Goal: Task Accomplishment & Management: Manage account settings

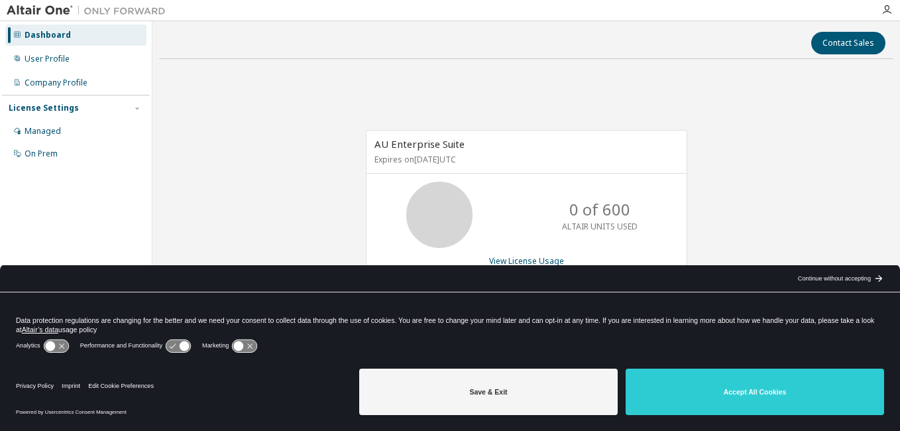
click at [873, 278] on div "arrow_back_black_24dp Continue without accepting arrow_forward_black_24dp" at bounding box center [840, 278] width 121 height 27
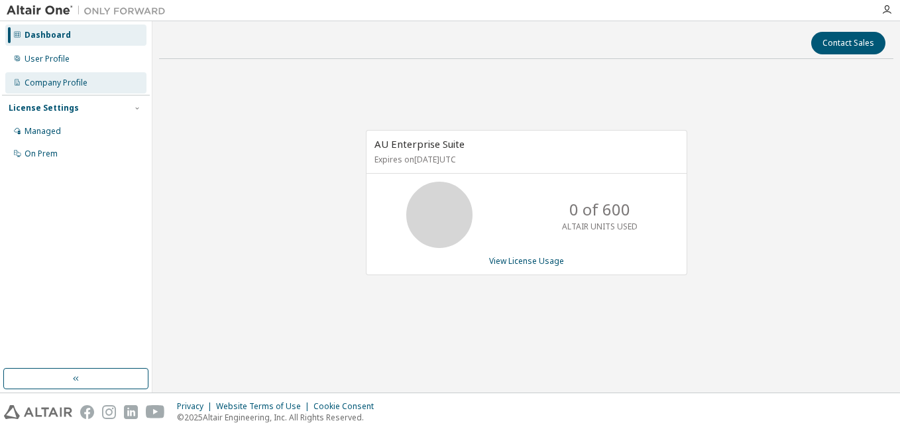
click at [55, 83] on div "Company Profile" at bounding box center [56, 83] width 63 height 11
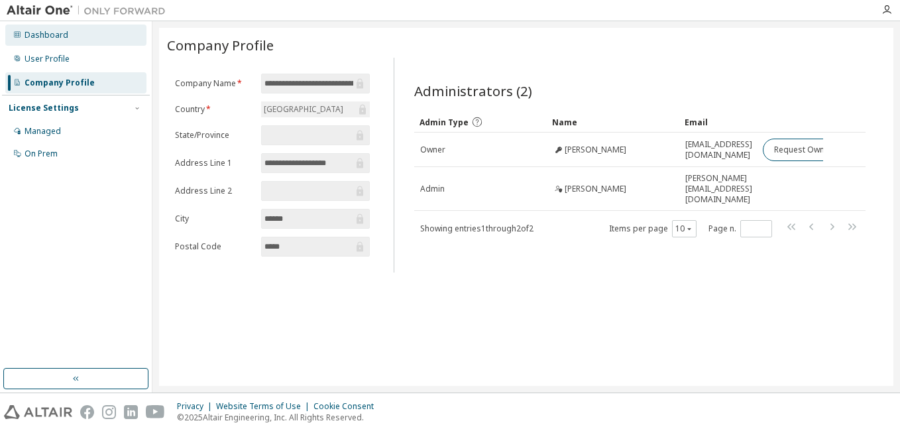
click at [48, 39] on div "Dashboard" at bounding box center [47, 35] width 44 height 11
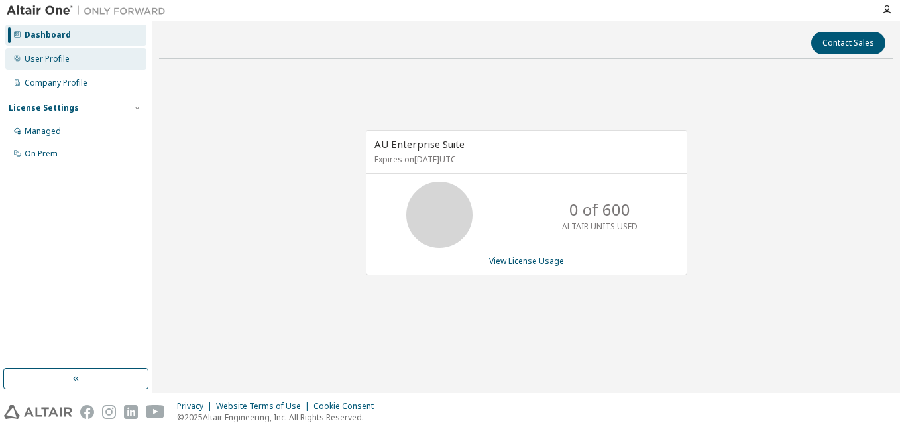
click at [70, 56] on div "User Profile" at bounding box center [75, 58] width 141 height 21
